Goal: Check status: Check status

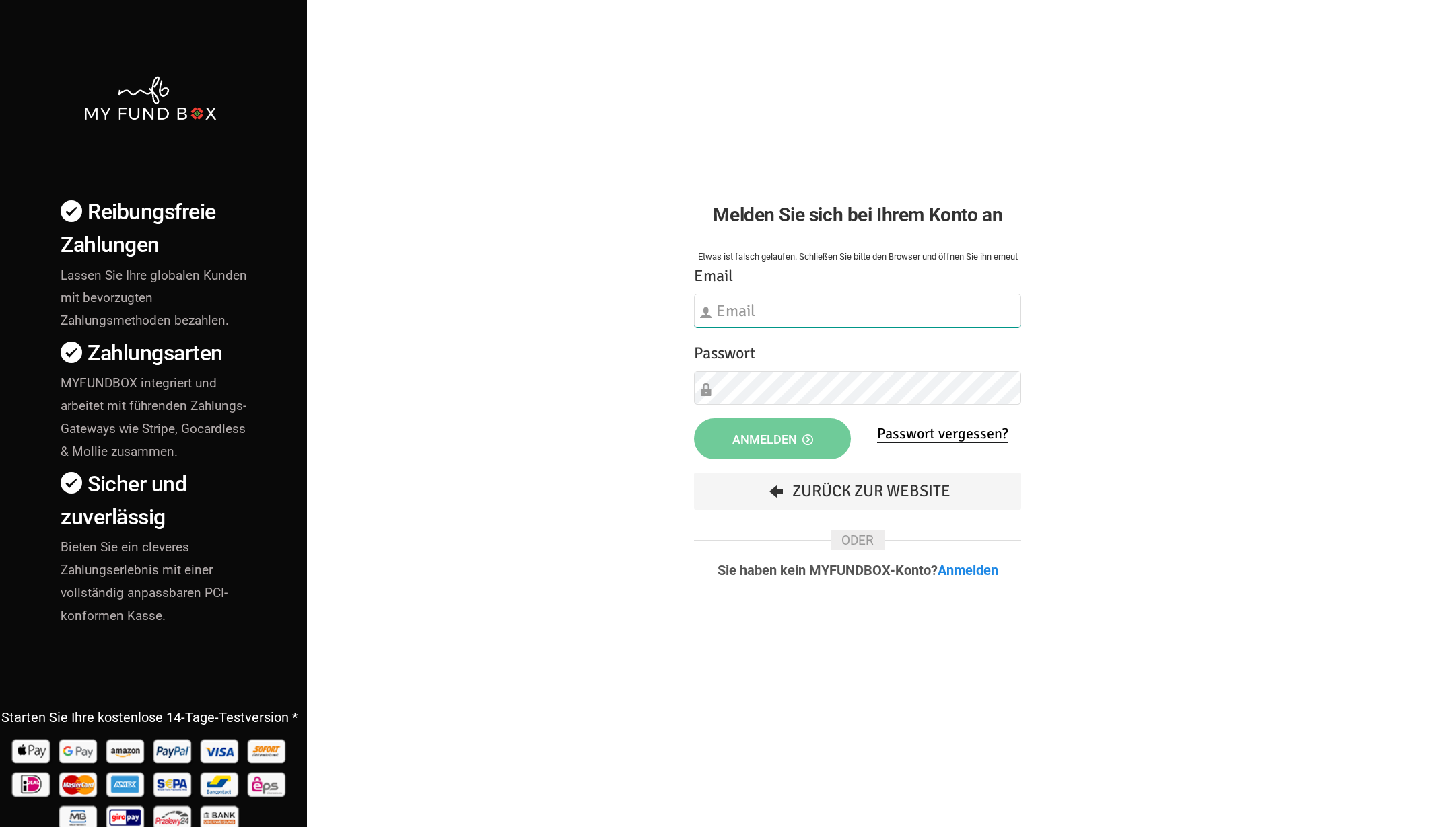
type input "[EMAIL_ADDRESS][DOMAIN_NAME]"
click at [810, 426] on button "Anmelden" at bounding box center [772, 439] width 157 height 41
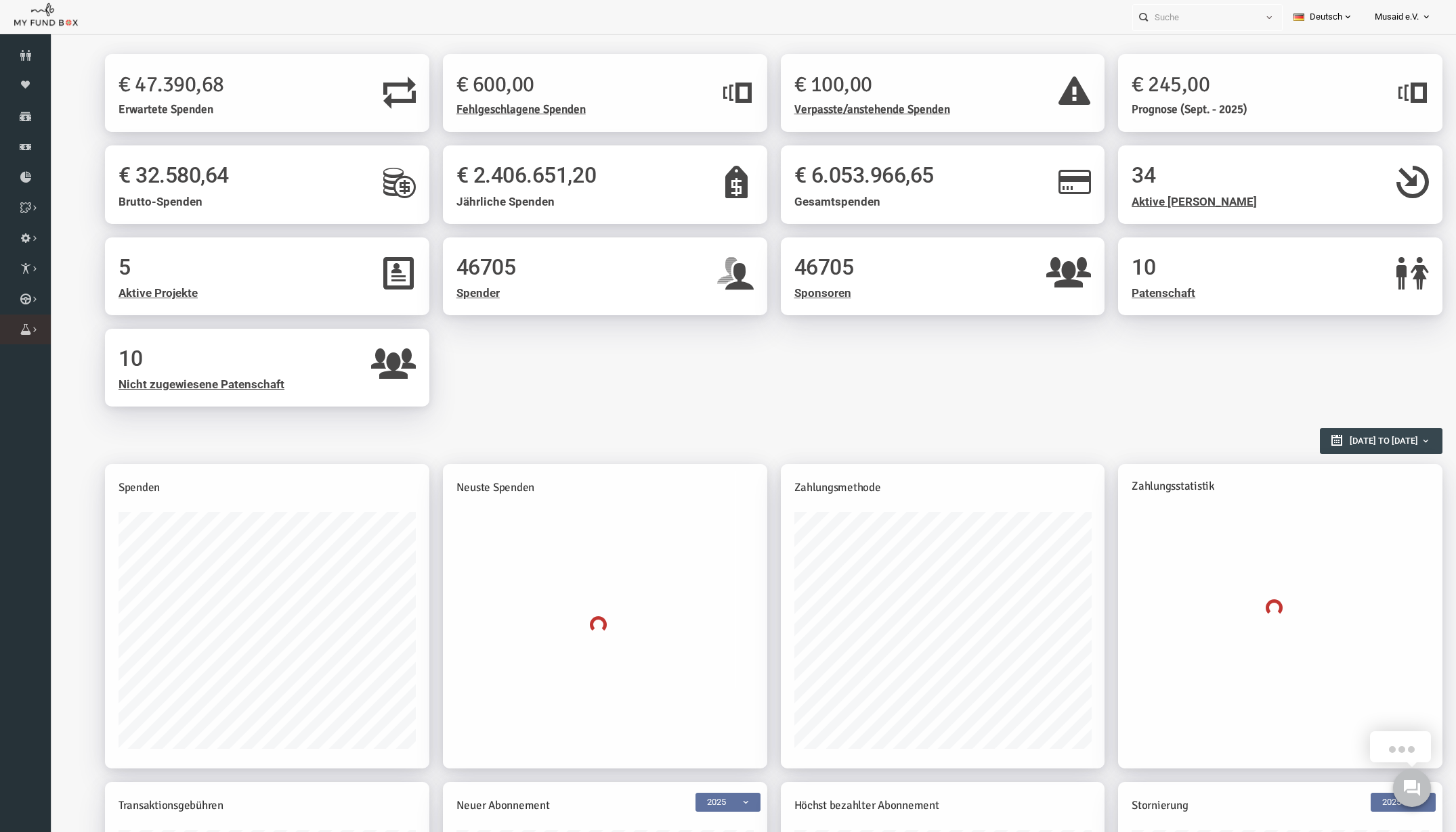
click at [0, 0] on icon at bounding box center [0, 0] width 0 height 0
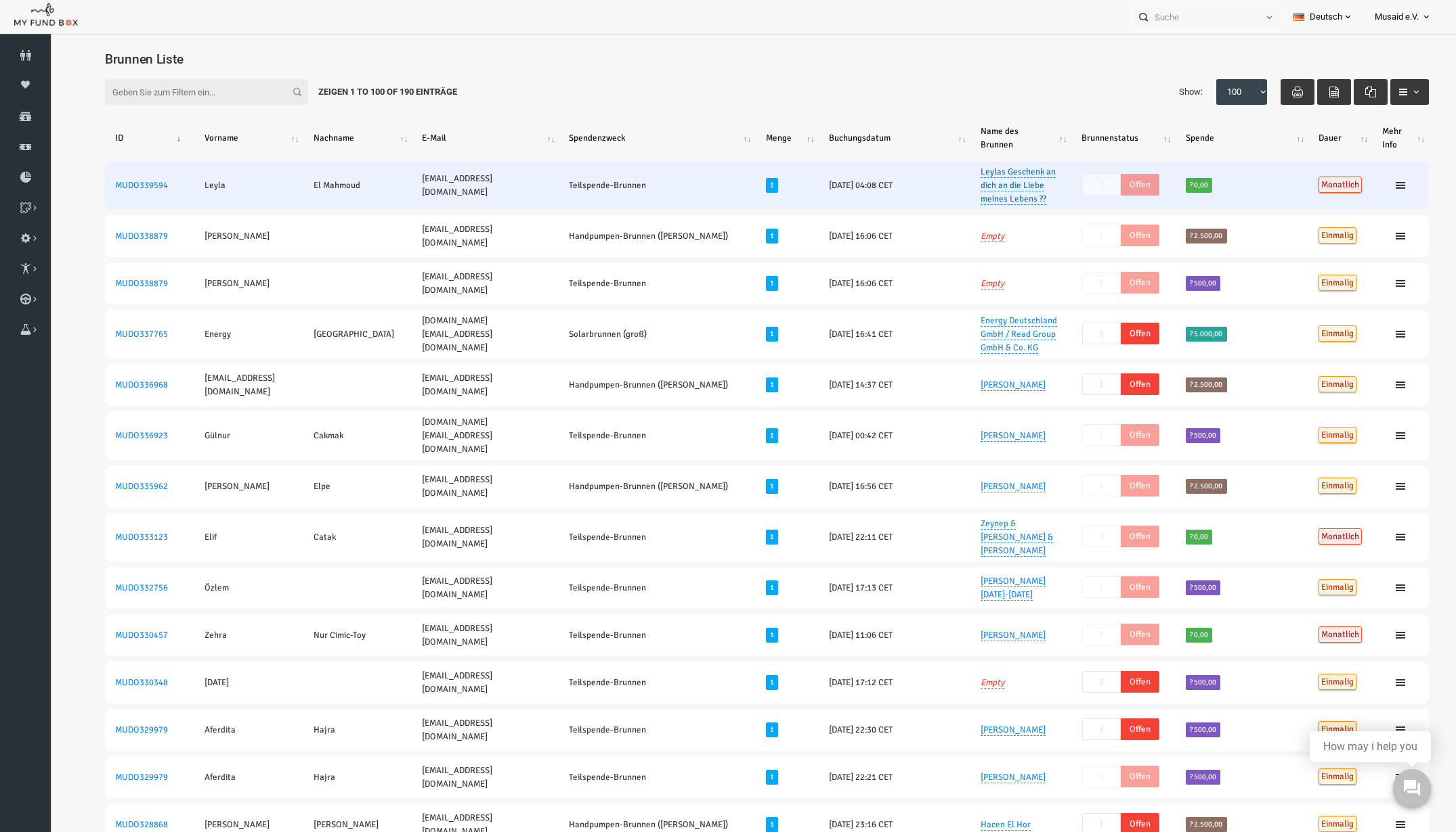
click at [981, 202] on link "Leylas Geschenk an dich an die Liebe meines Lebens ??" at bounding box center [990, 186] width 75 height 39
click at [1097, 143] on button "button" at bounding box center [1087, 140] width 26 height 26
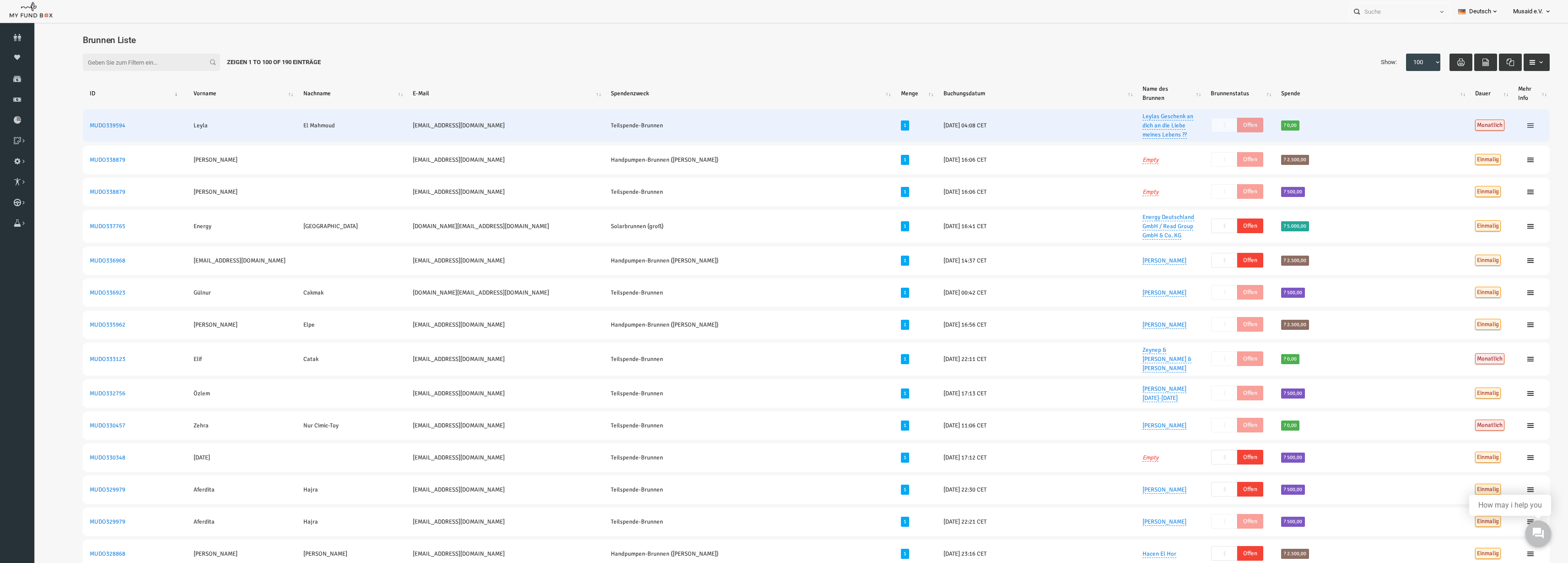
click at [989, 129] on icon at bounding box center [1499, 125] width 7 height 7
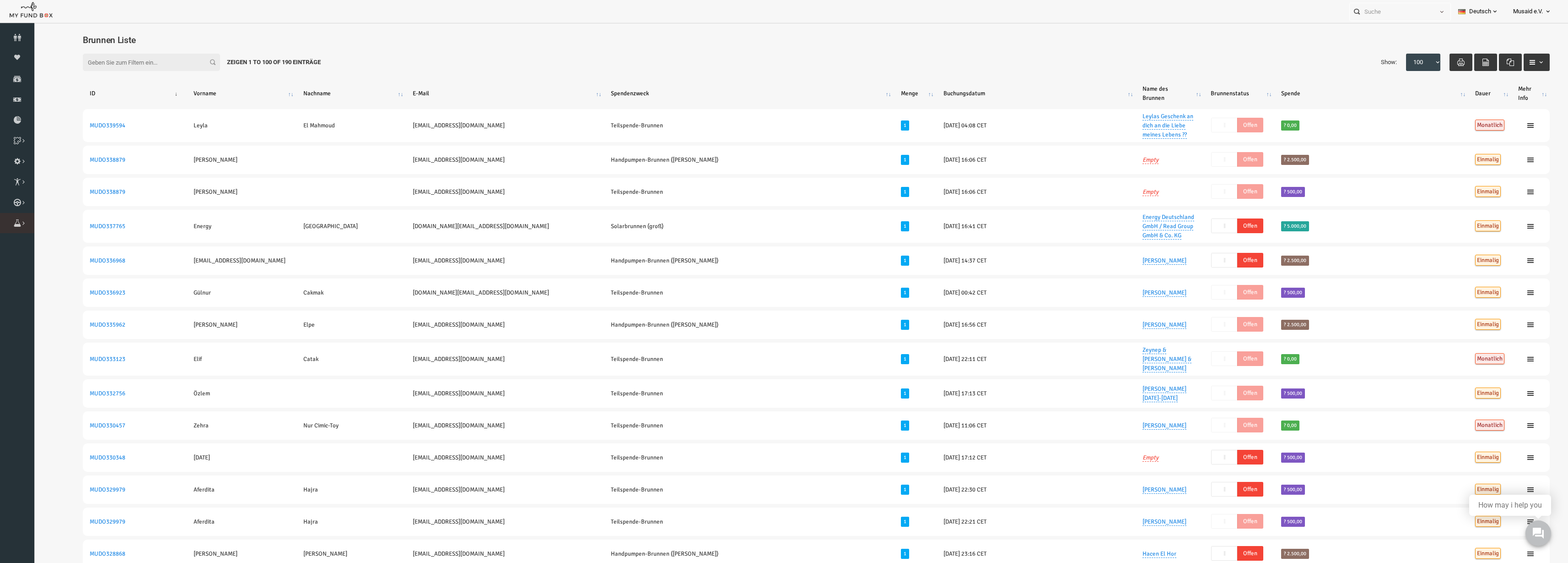
click at [0, 0] on li "Brunnen Liste" at bounding box center [0, 0] width 0 height 0
click at [0, 0] on link "Brunnen Liste" at bounding box center [0, 0] width 0 height 0
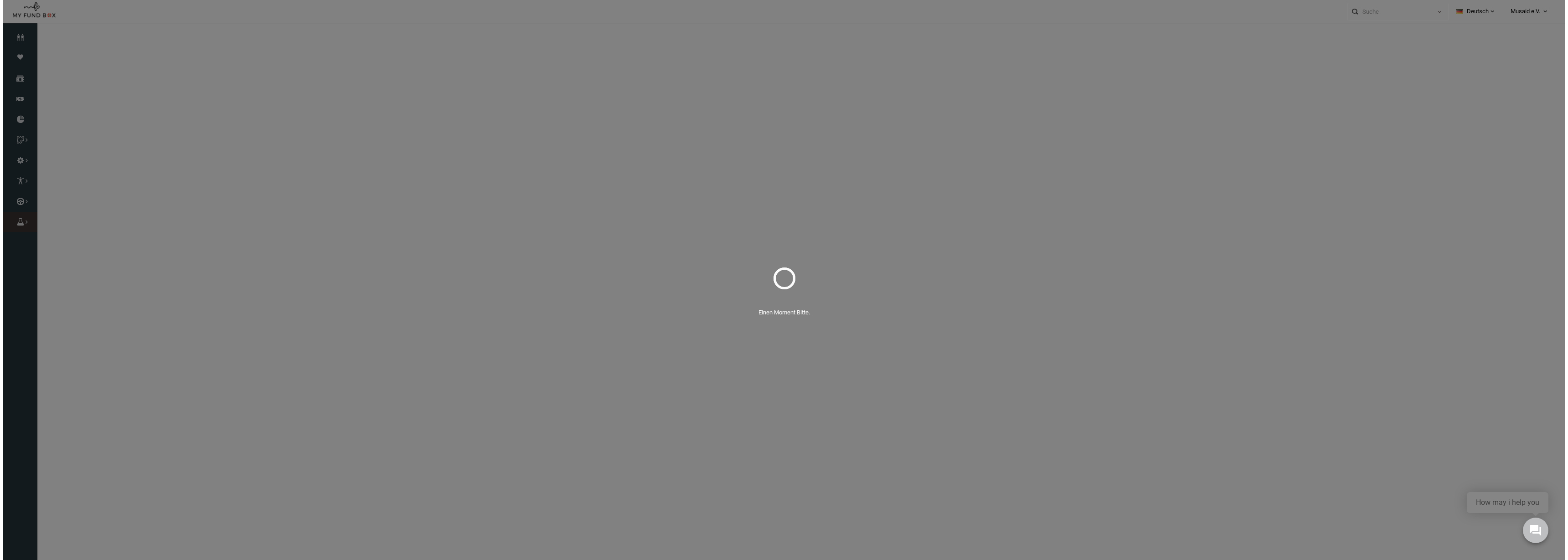
select select "100"
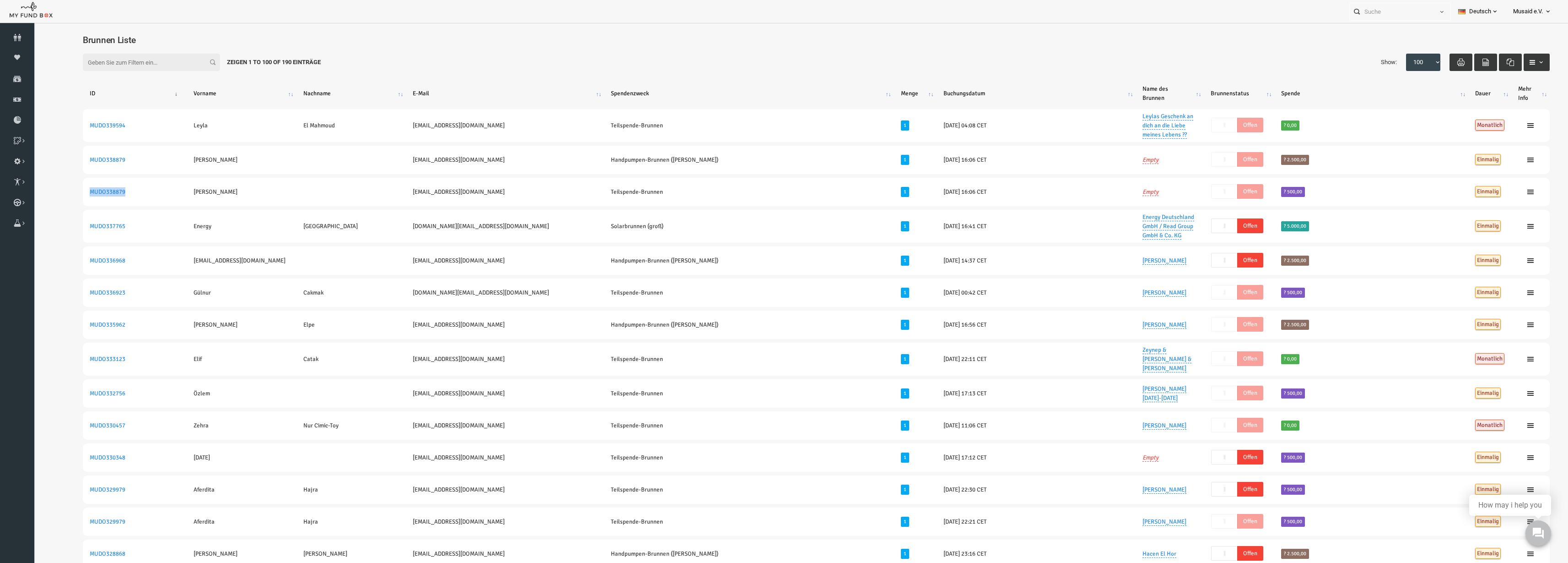
drag, startPoint x: 95, startPoint y: 207, endPoint x: 44, endPoint y: 206, distance: 51.0
copy link "MUDO338879"
click at [989, 9] on input "text" at bounding box center [1392, 12] width 84 height 17
paste input "MUDO338879"
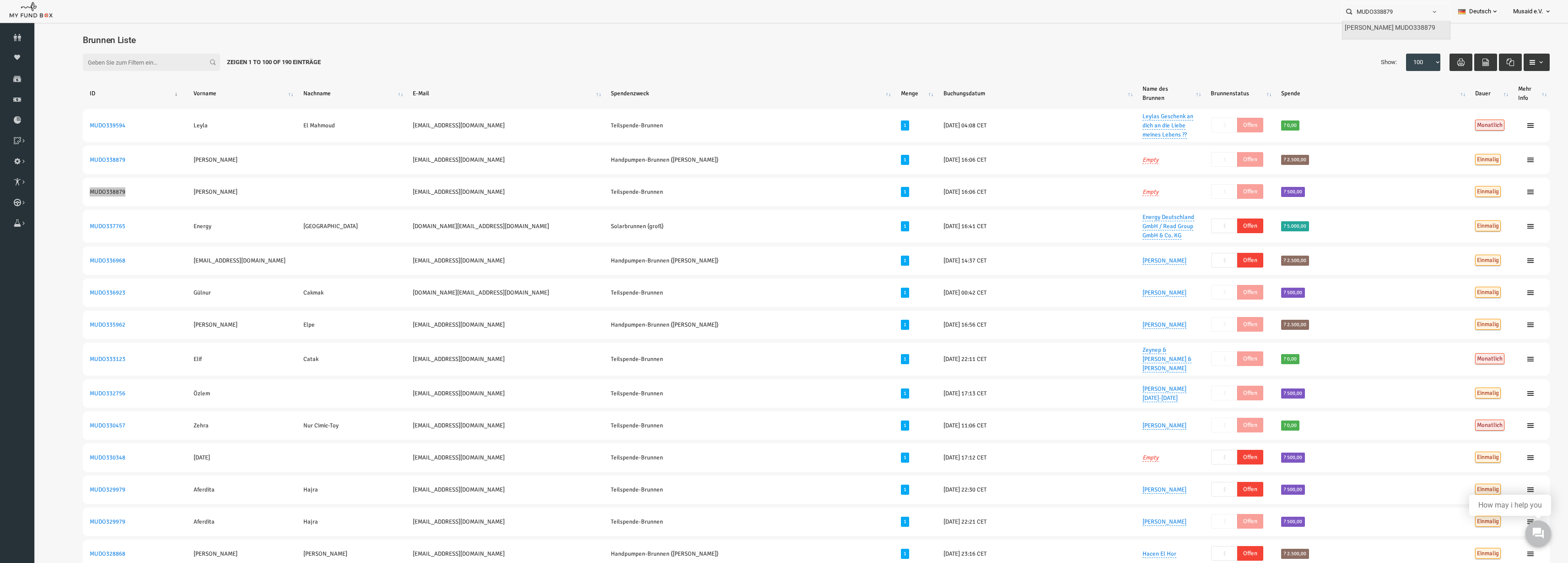
click at [989, 34] on div "Kelvin MUDO338879" at bounding box center [1396, 30] width 108 height 19
type input "Kelvin MUDO338879"
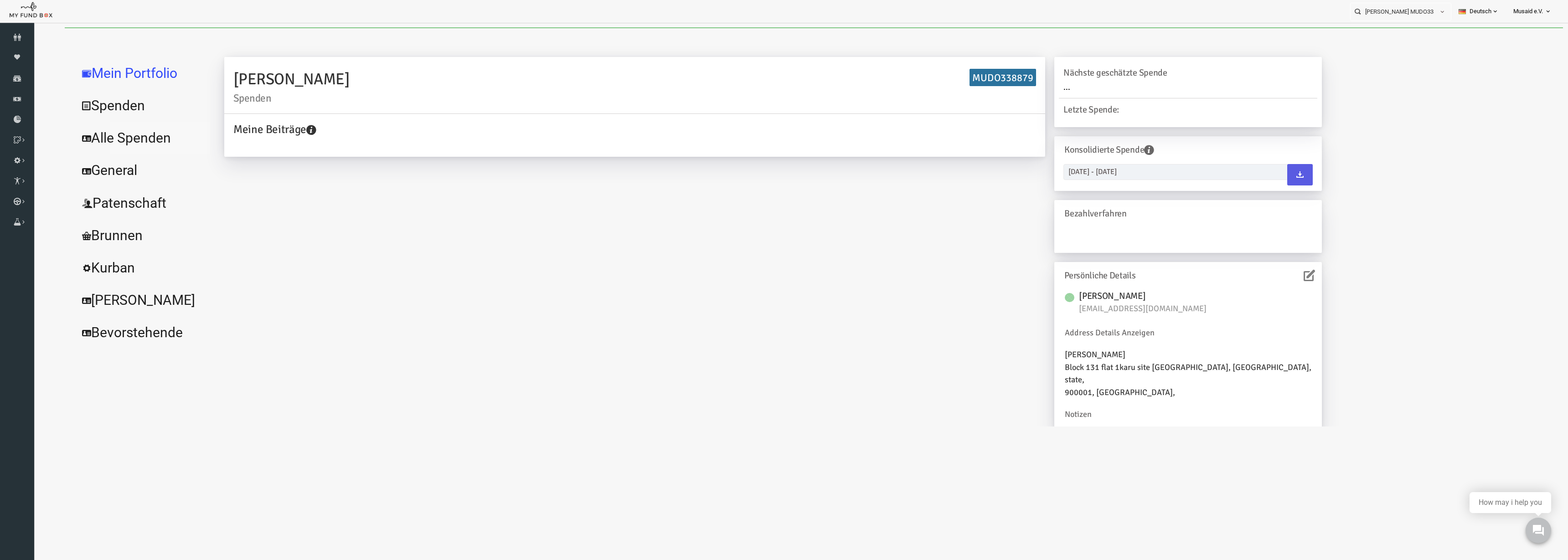
click at [102, 140] on link "Alle Spenden" at bounding box center [111, 138] width 137 height 33
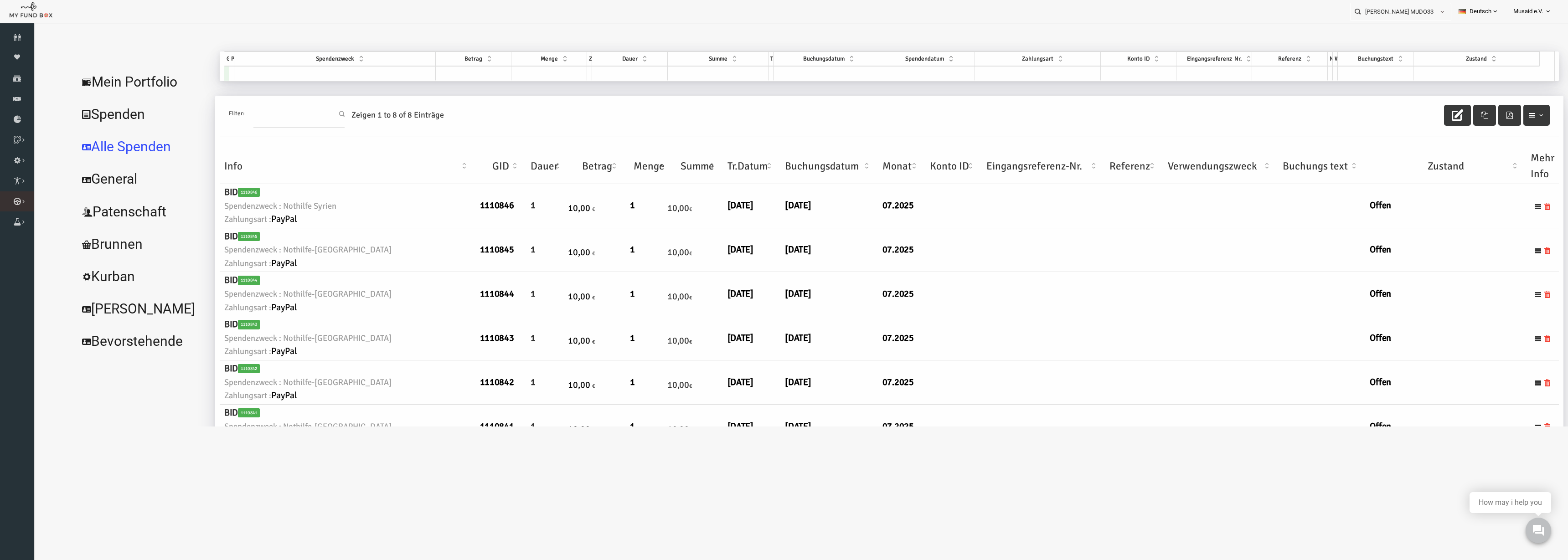
click at [0, 0] on li "Kurban Liste" at bounding box center [0, 0] width 0 height 0
click at [0, 0] on link "Kurban Liste" at bounding box center [0, 0] width 0 height 0
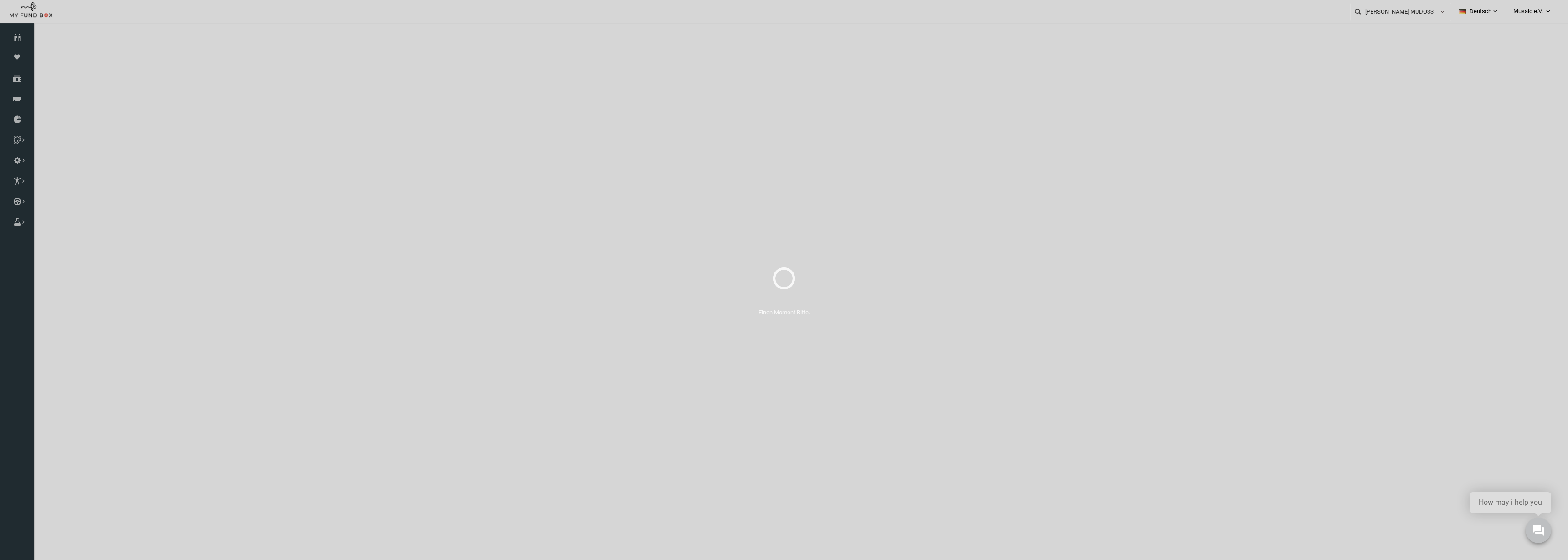
select select "100"
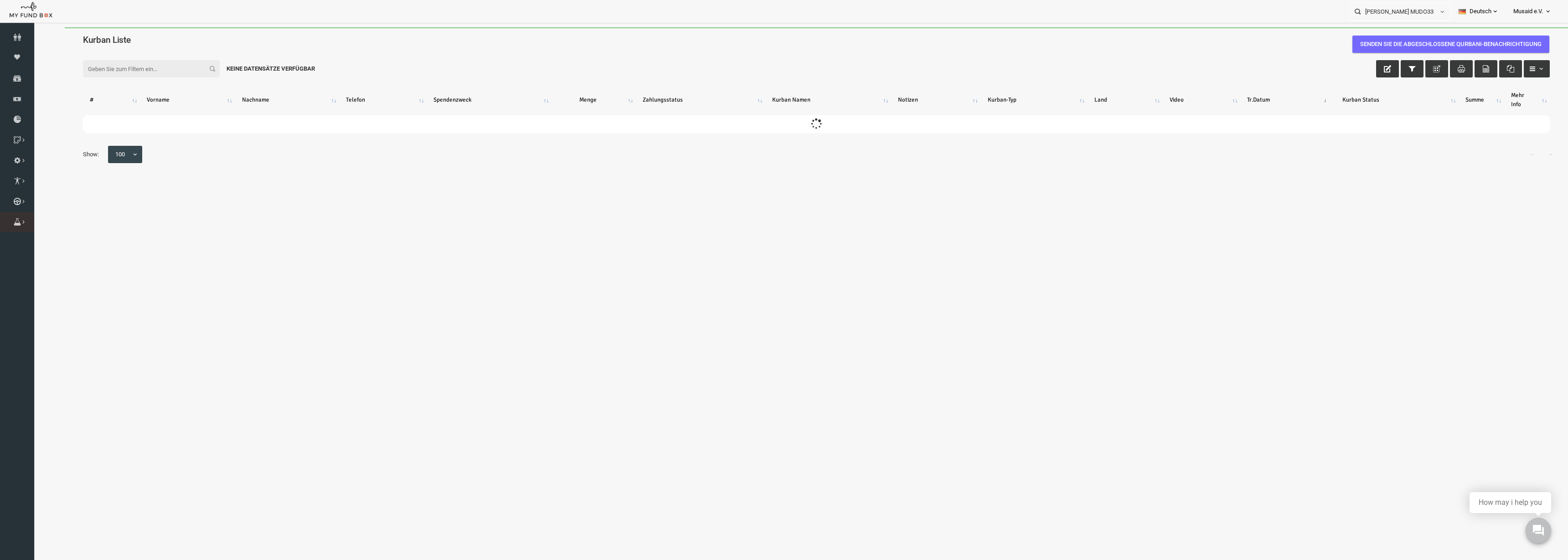
click at [0, 0] on link "Brunnen Liste" at bounding box center [0, 0] width 0 height 0
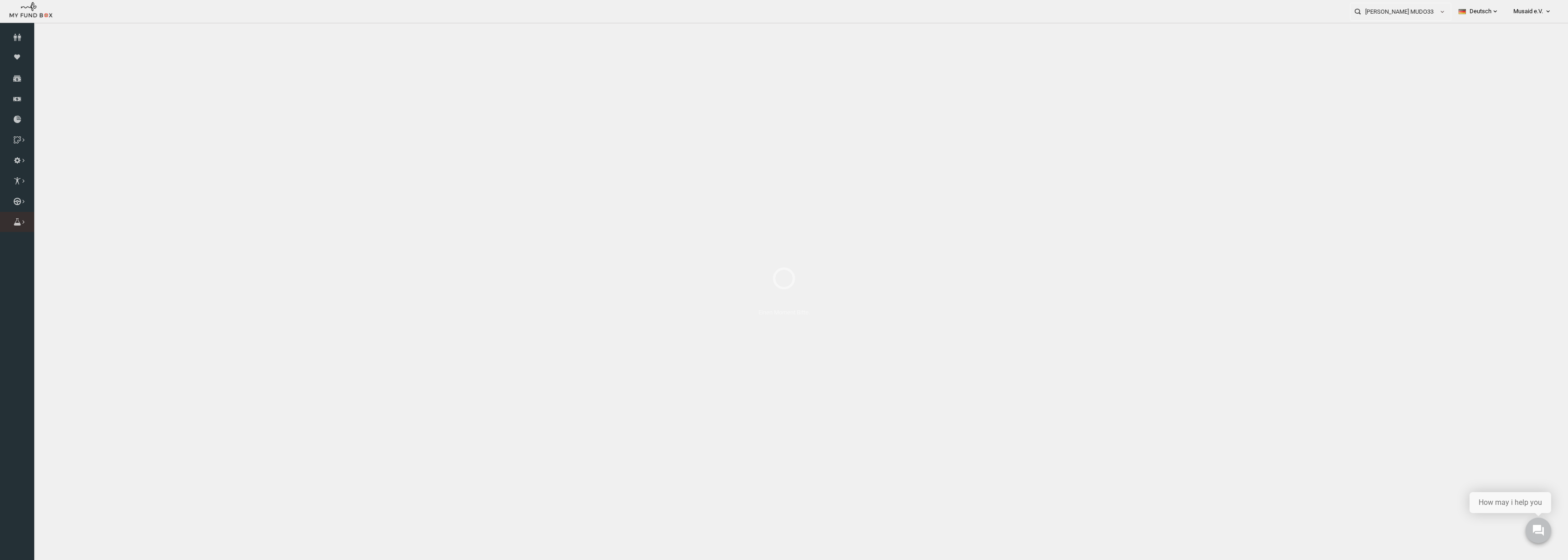
select select "100"
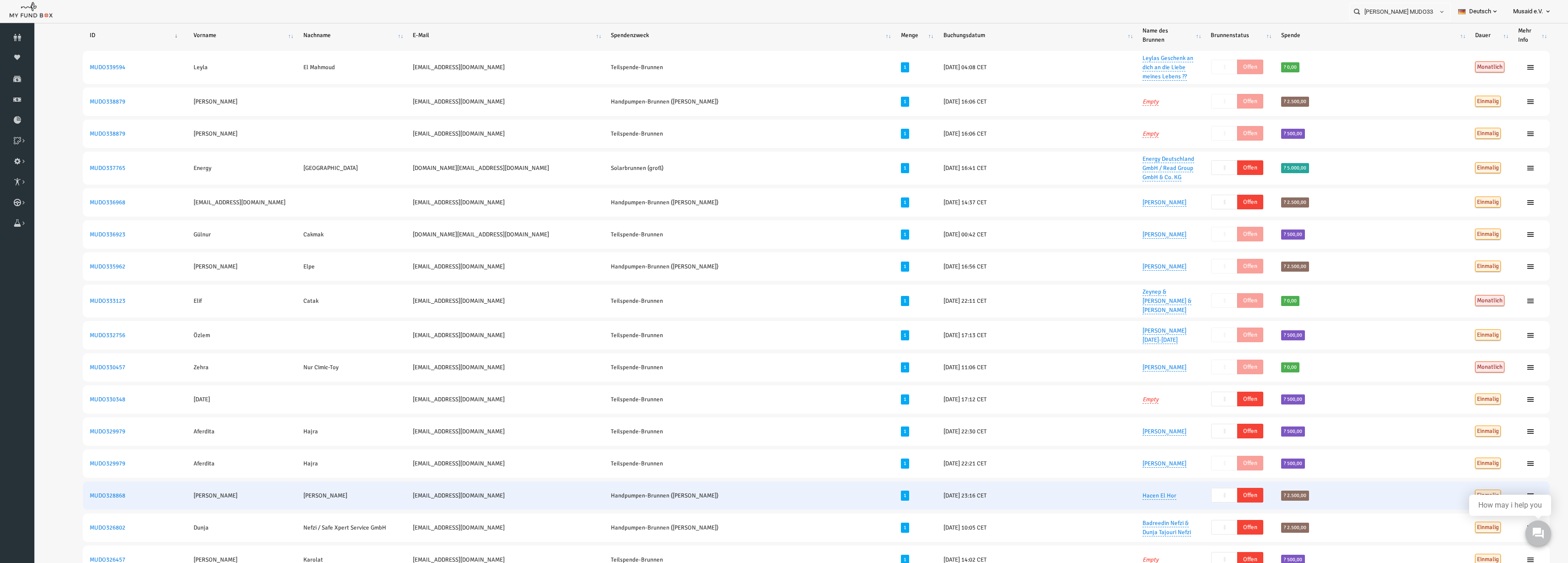
scroll to position [114, 0]
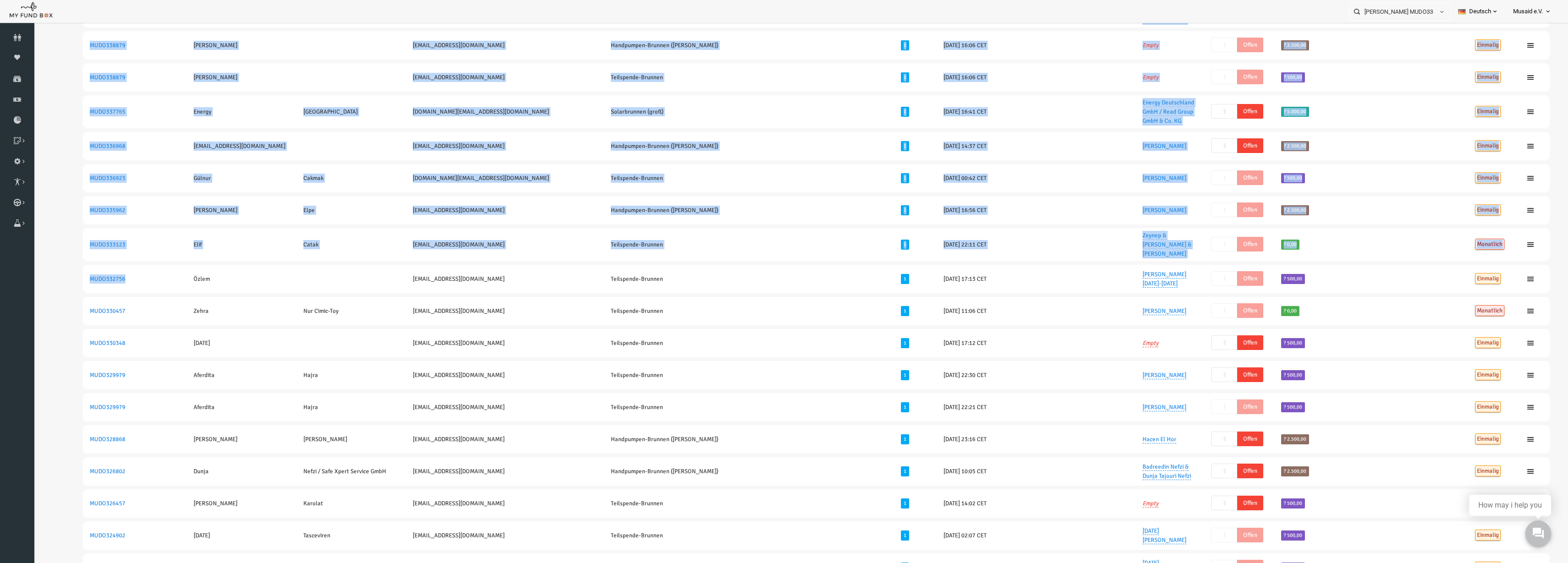
drag, startPoint x: 101, startPoint y: 302, endPoint x: 41, endPoint y: 307, distance: 60.2
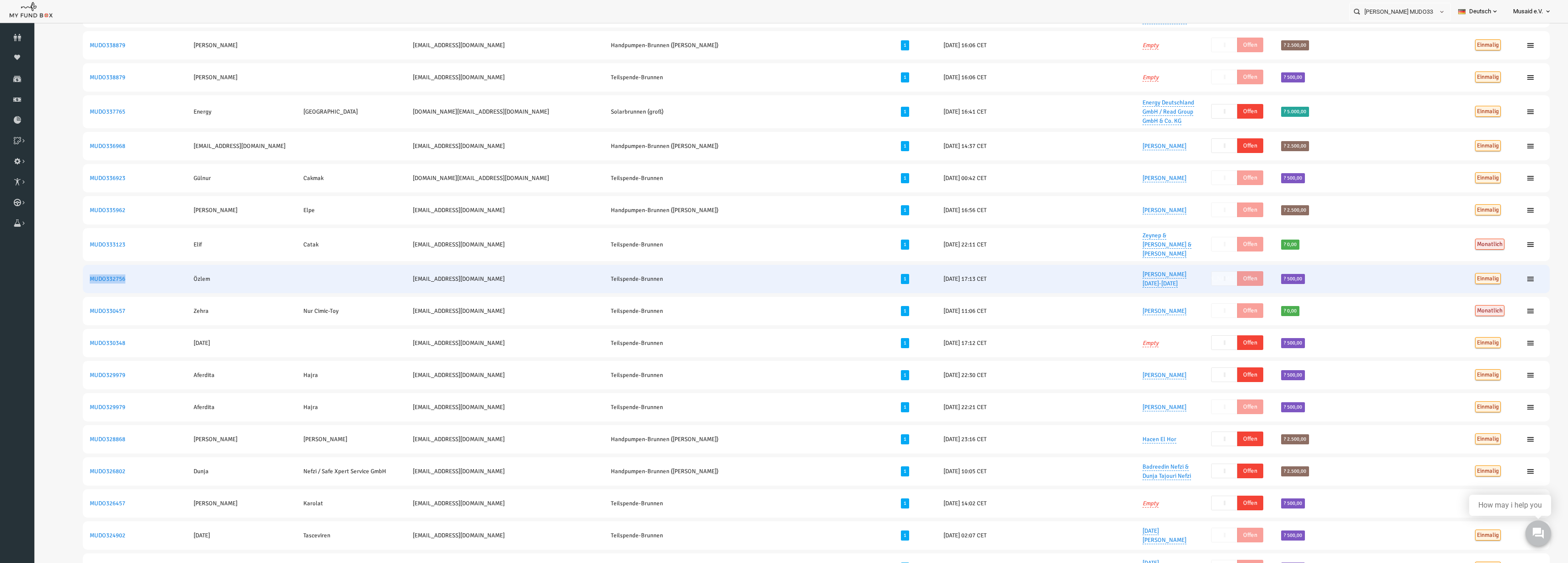
drag, startPoint x: 51, startPoint y: 302, endPoint x: 100, endPoint y: 304, distance: 49.0
click at [100, 293] on td "MUDO332756" at bounding box center [104, 279] width 104 height 28
copy link "MUDO332756"
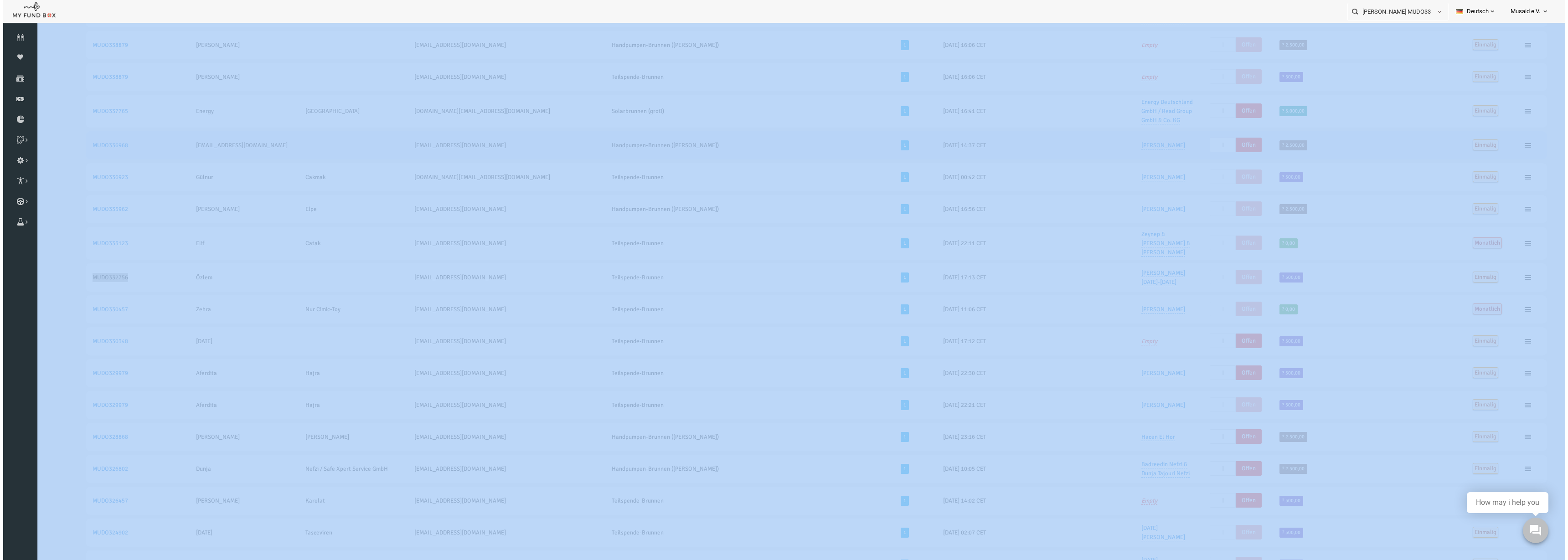
scroll to position [0, 0]
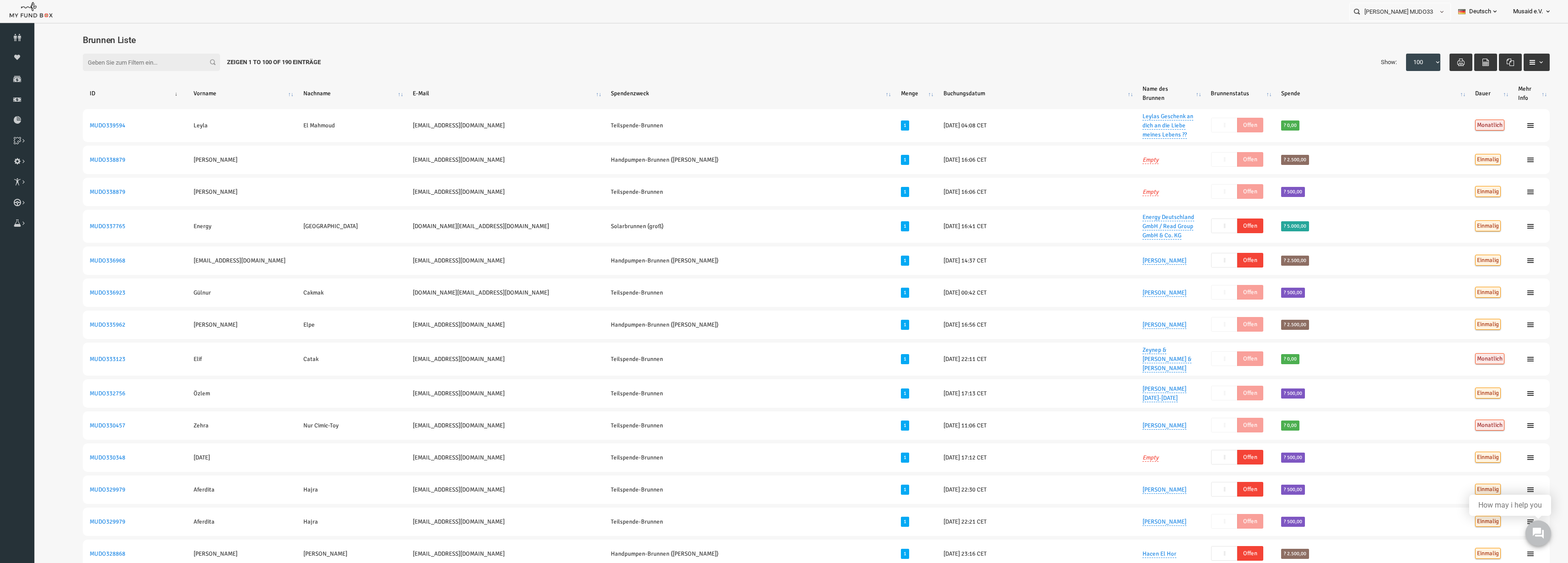
click at [989, 44] on div "Filter: Zeigen 1 to 100 of 190 Einträge Show: 10 25 50 100 100" at bounding box center [785, 62] width 1485 height 36
click at [989, 11] on input "Kelvin MUDO338879" at bounding box center [1392, 12] width 84 height 17
drag, startPoint x: 1349, startPoint y: 9, endPoint x: 1337, endPoint y: 9, distance: 12.0
click at [989, 9] on div "Kelvin MUDO338879 Personal Contact BID Orphan GID Zahlungsstatus Partner OID Ve…" at bounding box center [779, 11] width 1559 height 23
paste input "MUDO332756"
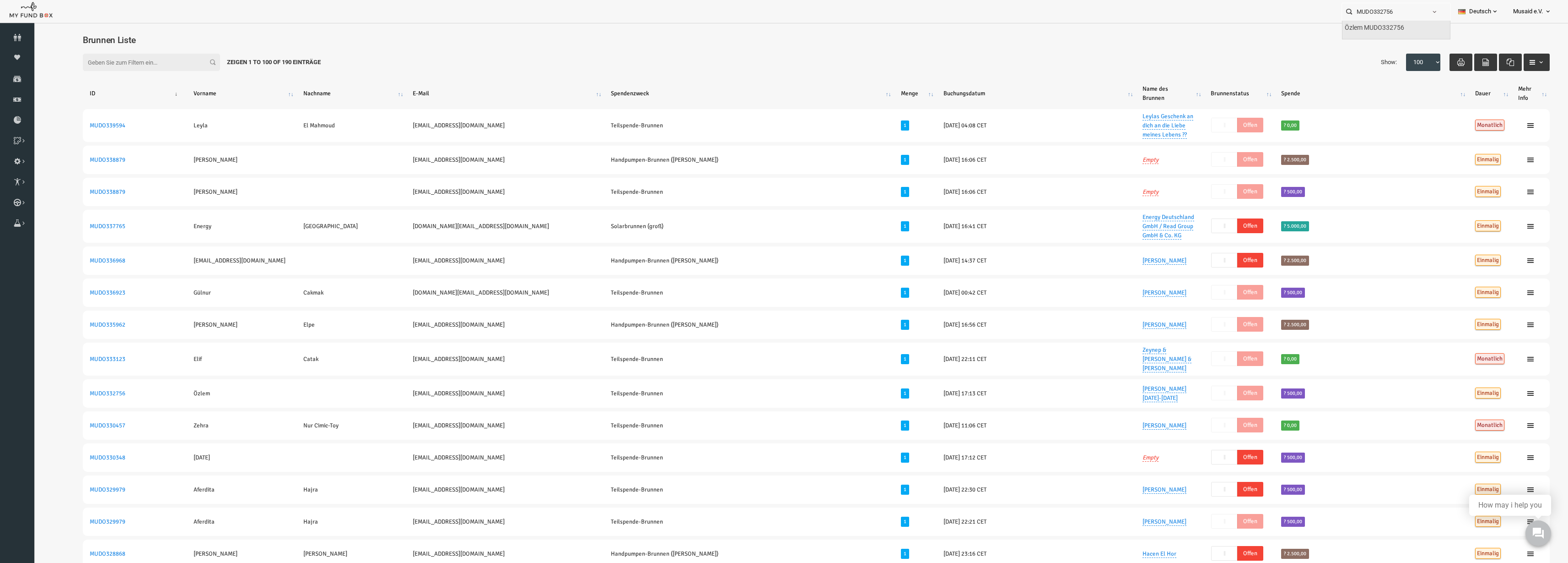
click at [989, 26] on label "Özlem MUDO332756" at bounding box center [1374, 27] width 59 height 10
type input "Özlem MUDO332756"
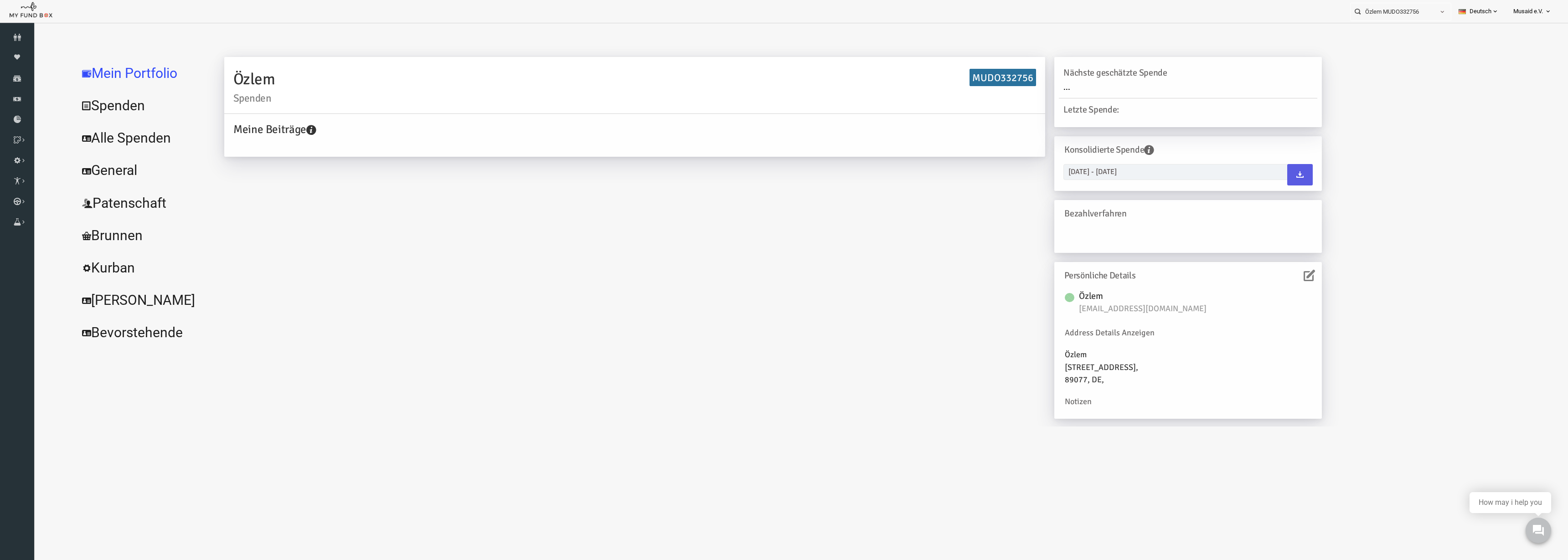
click at [115, 152] on link "Alle Spenden" at bounding box center [111, 138] width 137 height 33
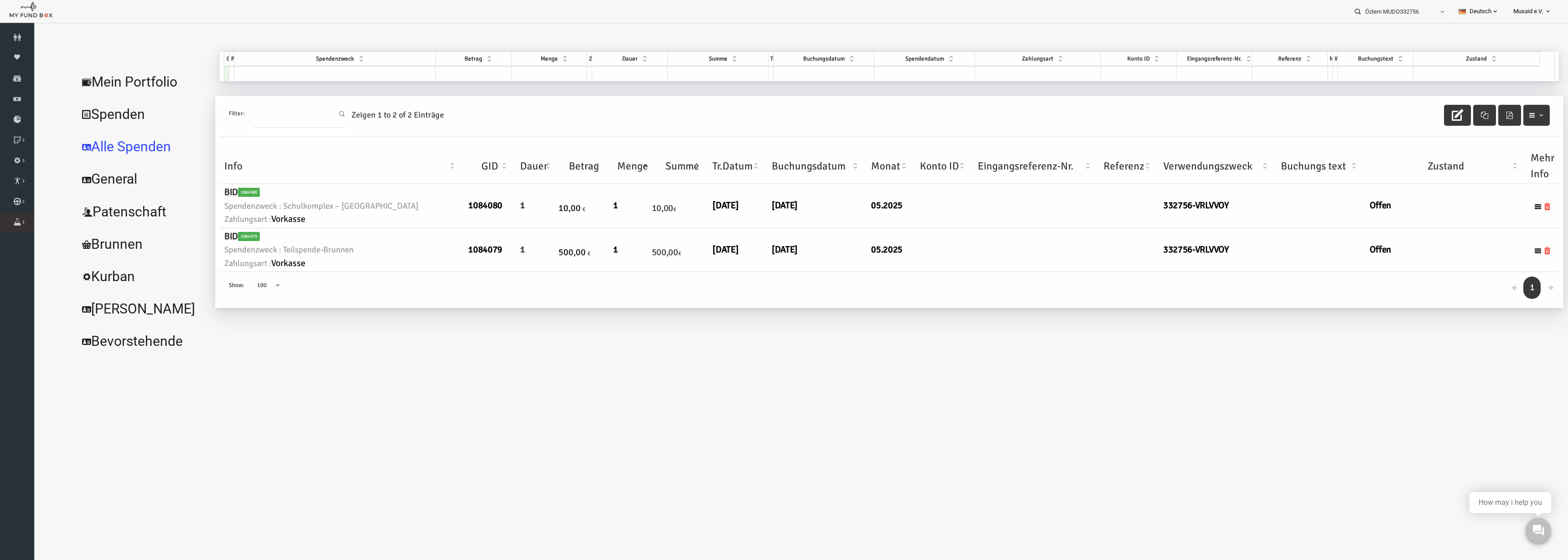
click at [0, 0] on link "Brunnen Liste" at bounding box center [0, 0] width 0 height 0
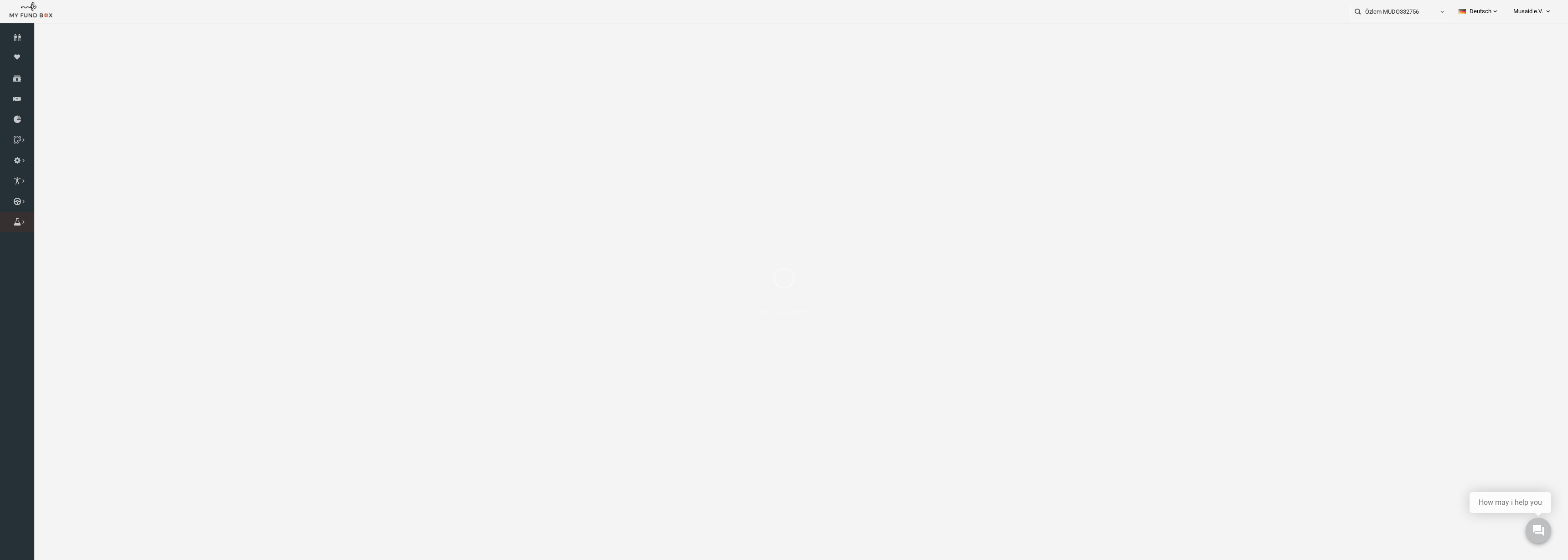
select select "100"
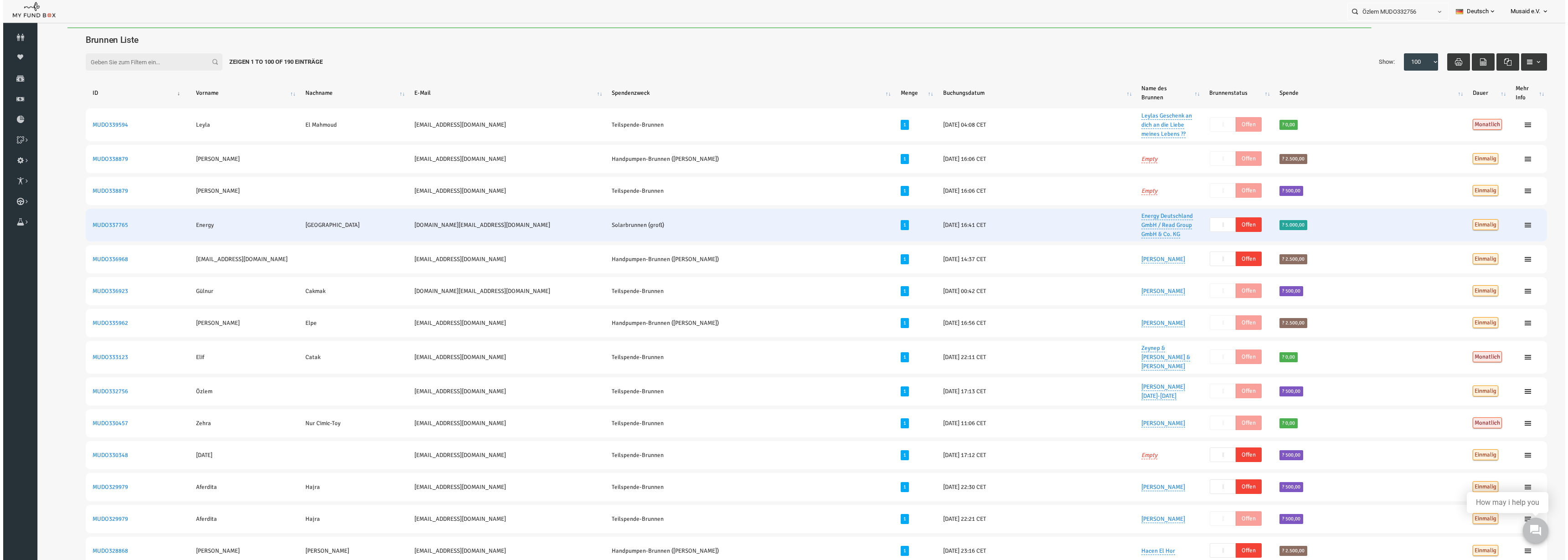
scroll to position [3, 0]
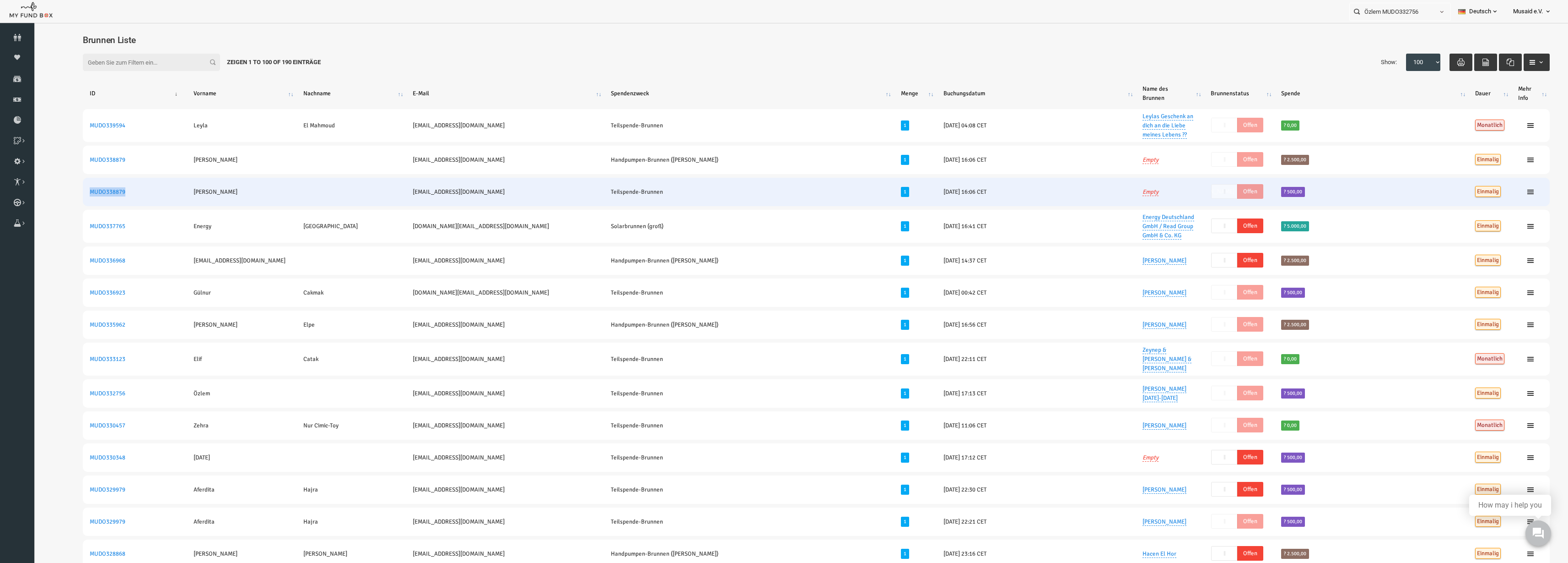
drag, startPoint x: 97, startPoint y: 192, endPoint x: 52, endPoint y: 205, distance: 46.8
click at [52, 205] on td "MUDO338879" at bounding box center [104, 192] width 104 height 28
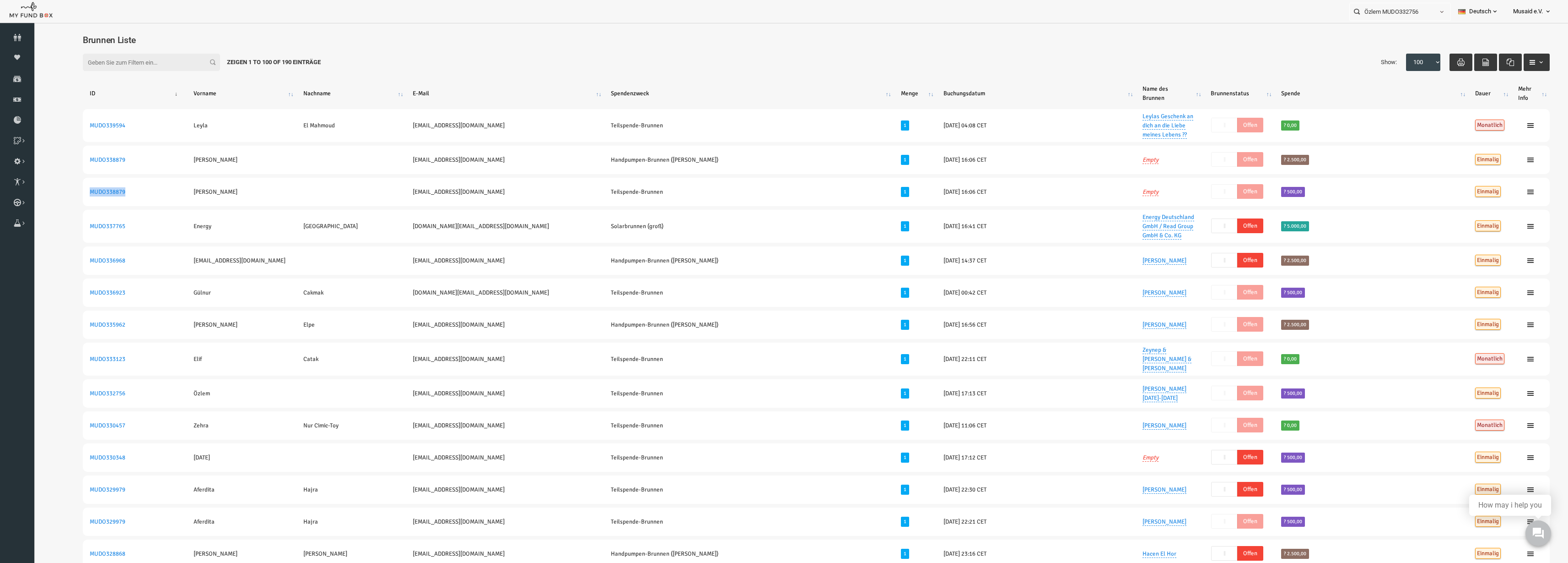
copy link "MUDO338879"
drag, startPoint x: 1422, startPoint y: 13, endPoint x: 1256, endPoint y: 13, distance: 166.0
click at [989, 13] on div "Özlem MUDO332756 Personal Contact BID Orphan GID Zahlungsstatus Partner OID Ver…" at bounding box center [779, 11] width 1559 height 23
paste input "MUDO338879"
click at [989, 25] on label "Kelvin MUDO338879" at bounding box center [1390, 27] width 91 height 10
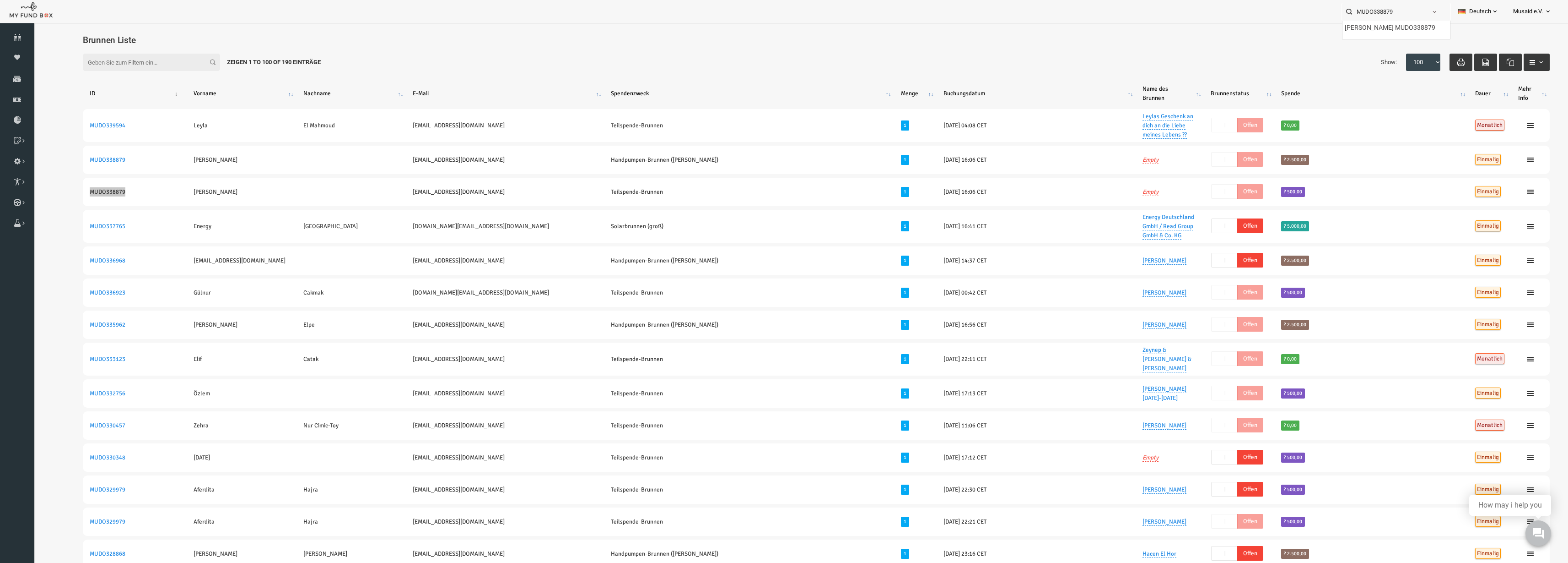
type input "Kelvin MUDO338879"
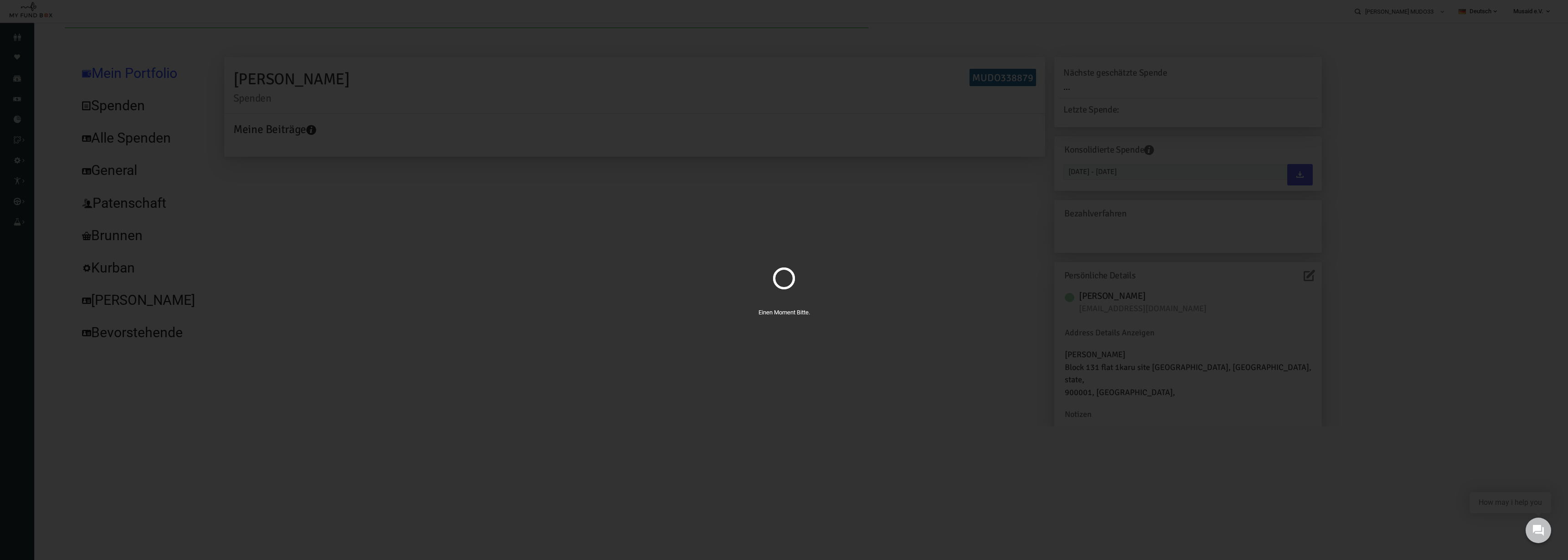
scroll to position [0, 0]
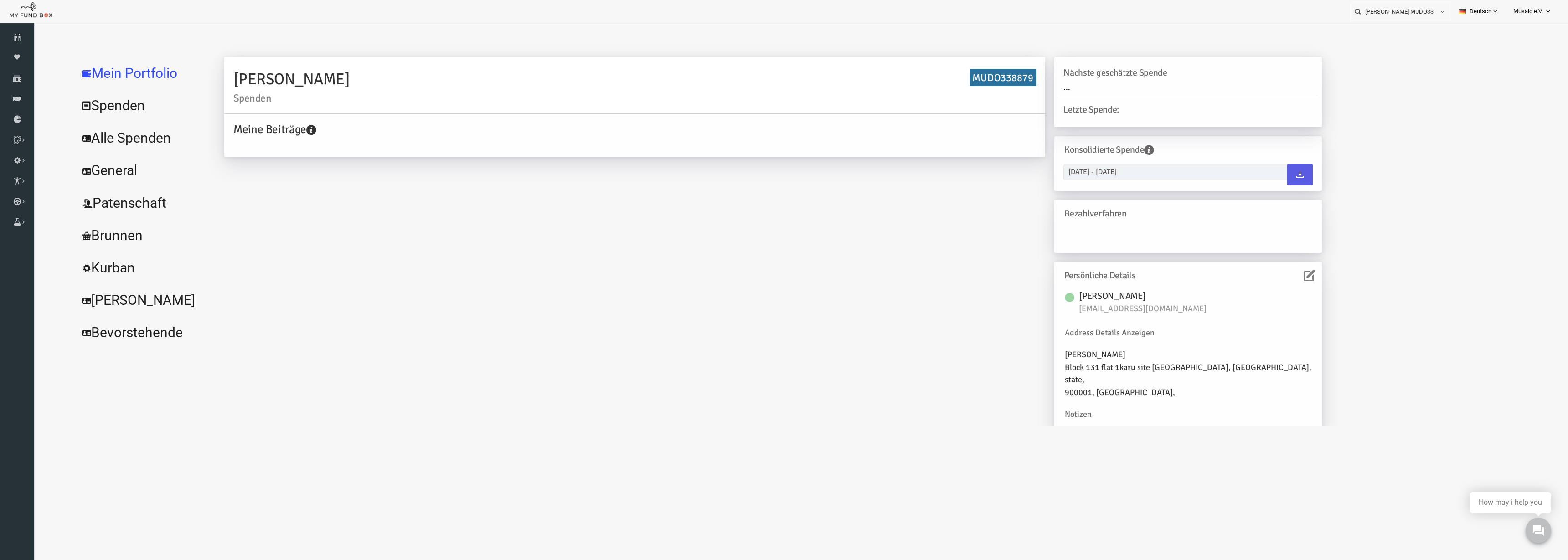
click at [137, 139] on link "Alle Spenden" at bounding box center [111, 138] width 137 height 33
